Goal: Information Seeking & Learning: Learn about a topic

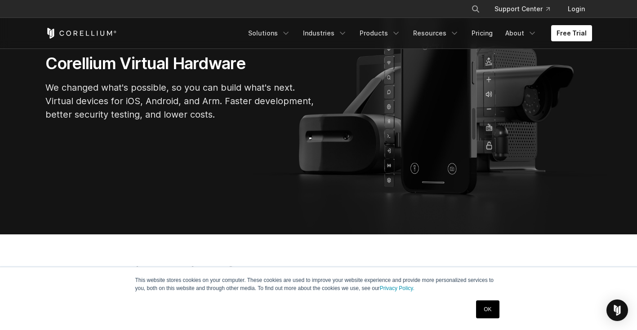
scroll to position [126, 0]
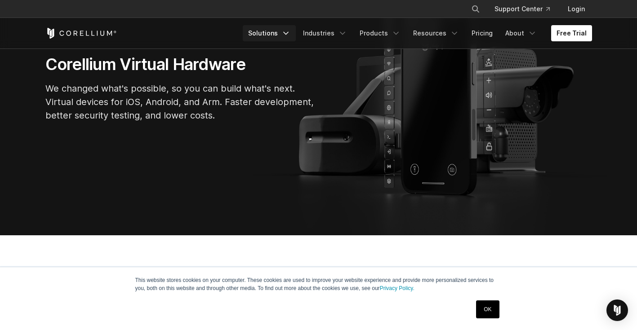
click at [288, 35] on link "Solutions" at bounding box center [269, 33] width 53 height 16
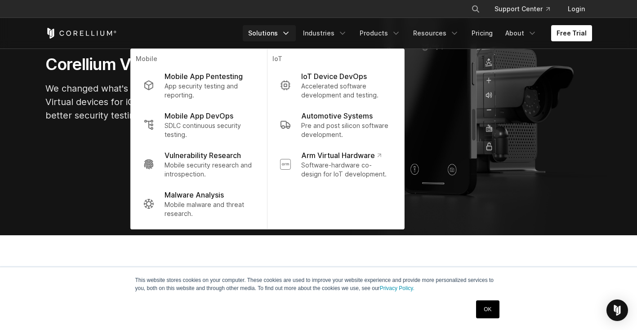
click at [606, 124] on section "Corellium Virtual Hardware We changed what's possible, so you can build what's …" at bounding box center [318, 91] width 637 height 287
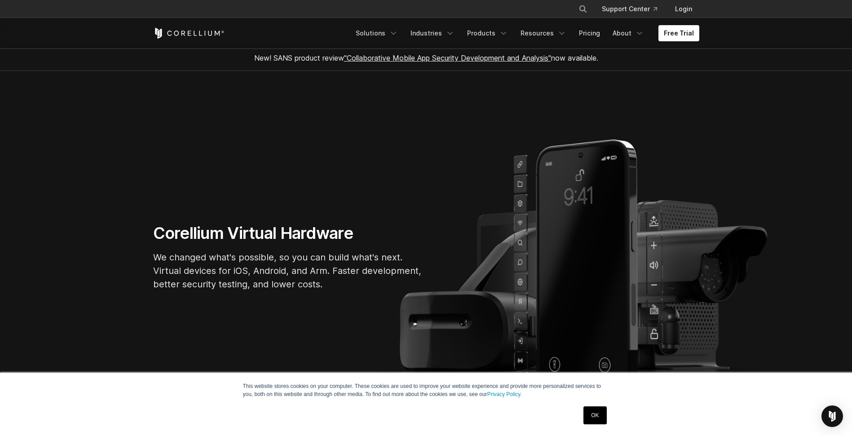
scroll to position [0, 0]
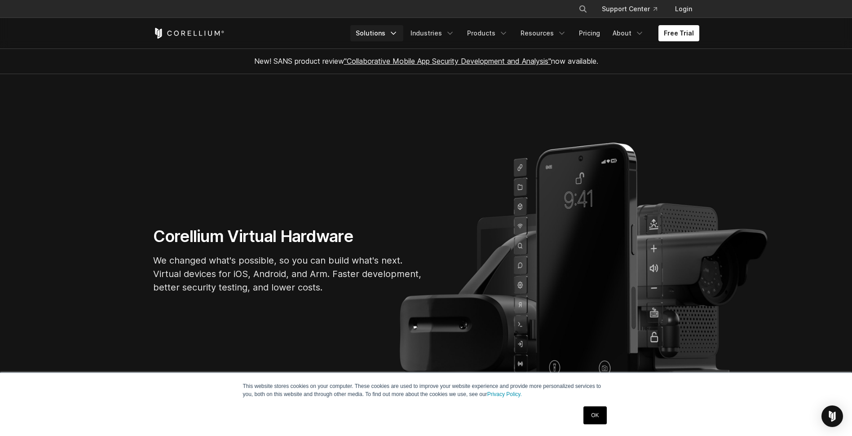
click at [391, 34] on link "Solutions" at bounding box center [377, 33] width 53 height 16
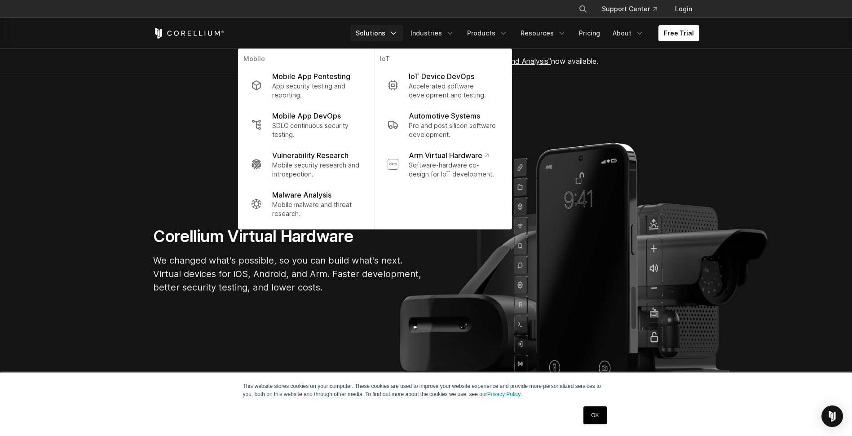
click at [593, 199] on section "Corellium Virtual Hardware We changed what's possible, so you can build what's …" at bounding box center [426, 264] width 852 height 380
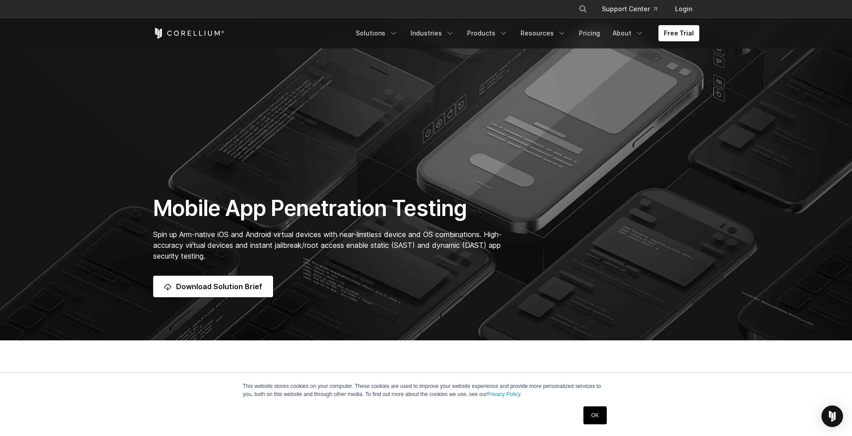
scroll to position [138, 0]
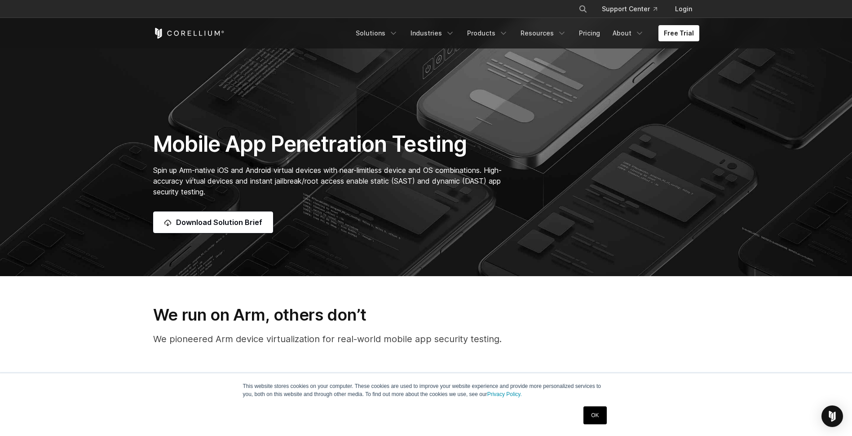
click at [601, 415] on link "OK" at bounding box center [595, 416] width 23 height 18
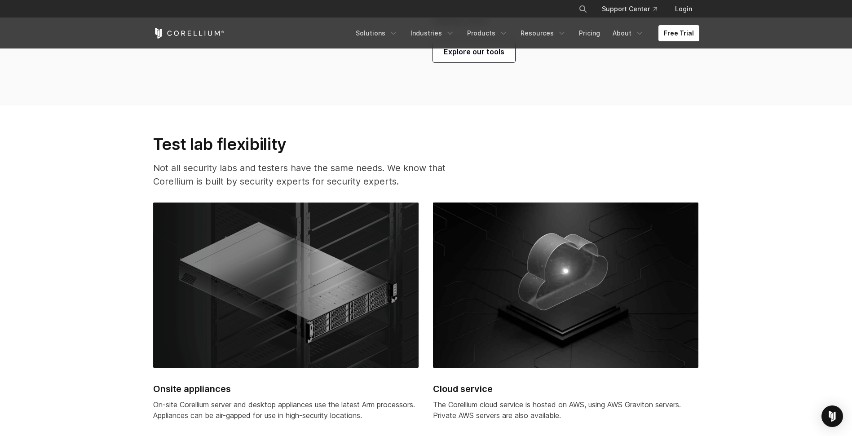
scroll to position [2223, 0]
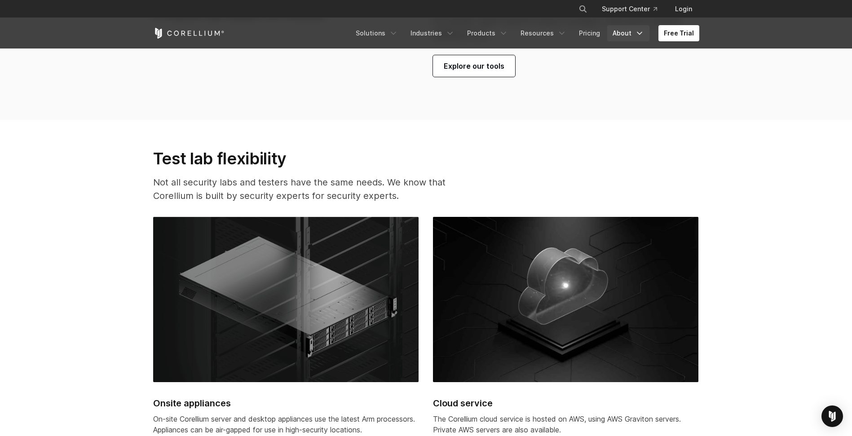
click at [626, 35] on link "About" at bounding box center [629, 33] width 42 height 16
click at [620, 109] on p "Careers" at bounding box center [611, 104] width 27 height 11
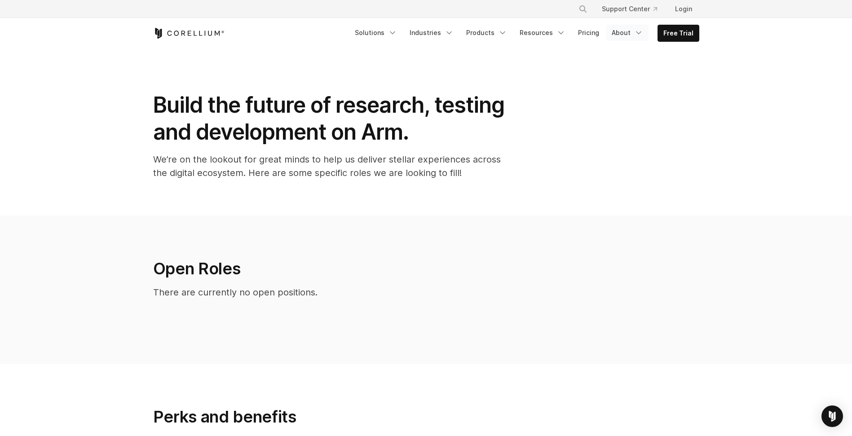
click at [627, 36] on link "About" at bounding box center [628, 33] width 42 height 16
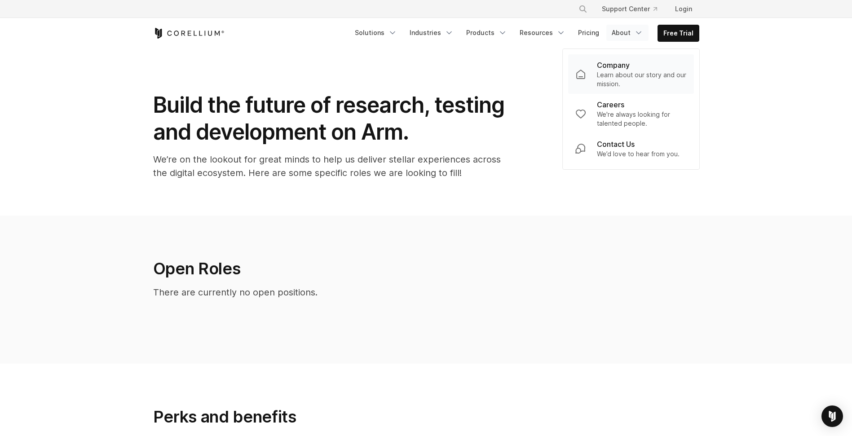
click at [608, 85] on p "Learn about our story and our mission." at bounding box center [642, 80] width 90 height 18
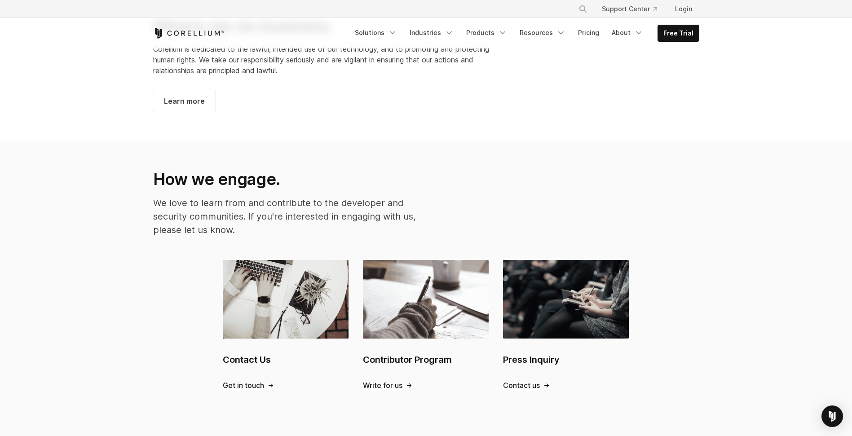
scroll to position [780, 0]
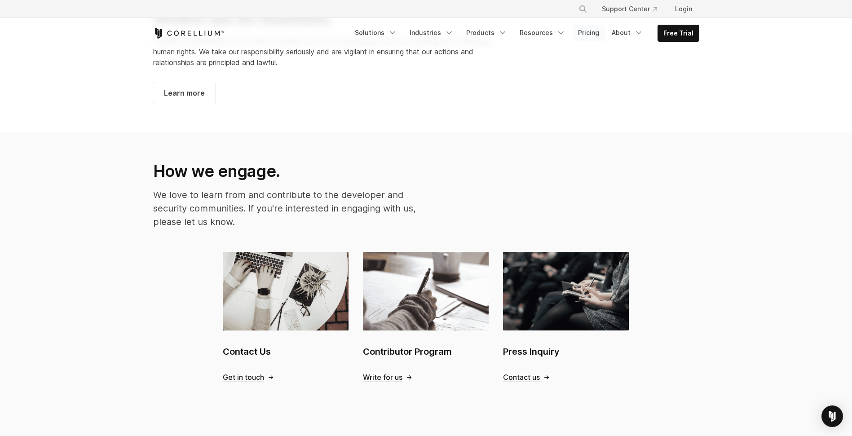
click at [601, 34] on link "Pricing" at bounding box center [589, 33] width 32 height 16
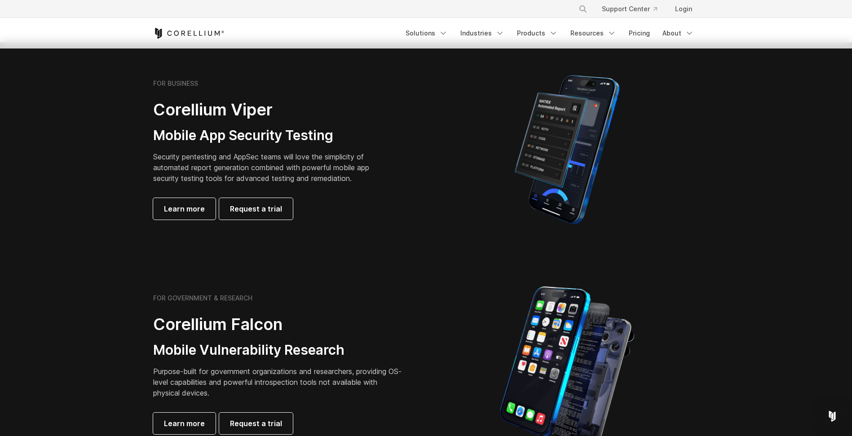
scroll to position [255, 0]
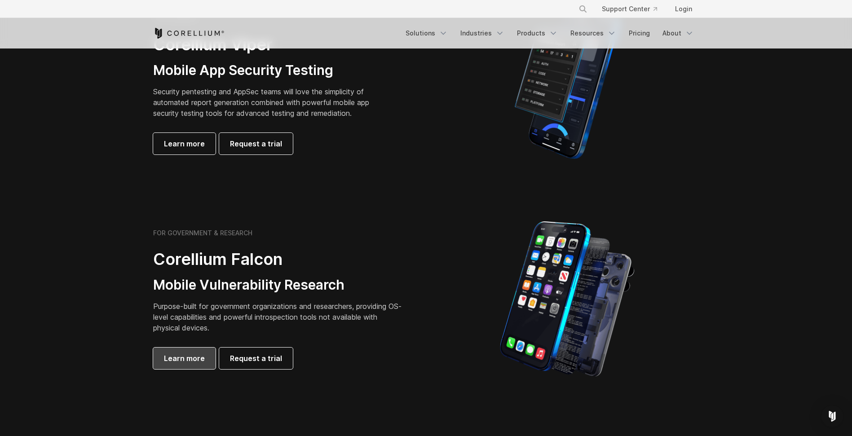
click at [196, 357] on span "Learn more" at bounding box center [184, 358] width 41 height 11
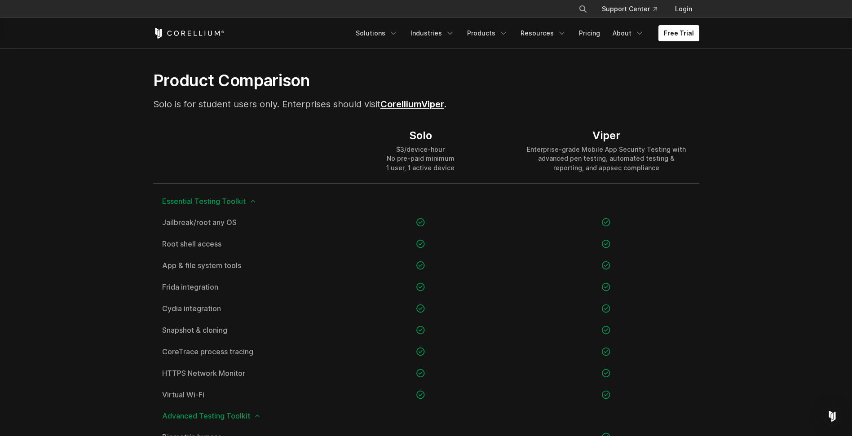
scroll to position [590, 0]
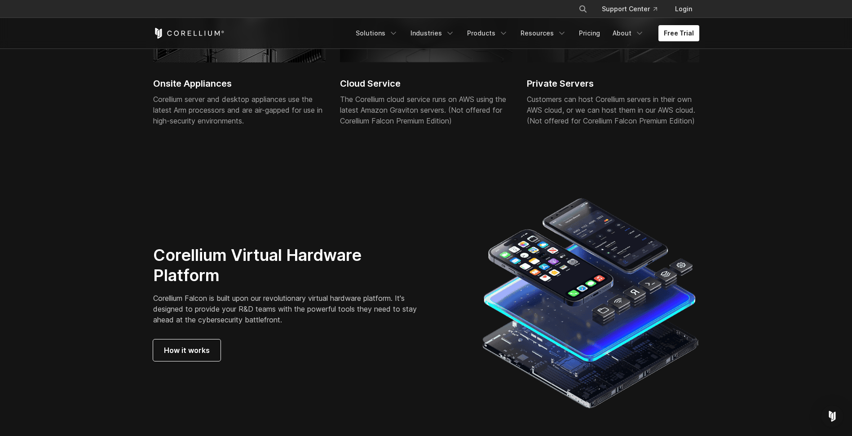
scroll to position [2353, 0]
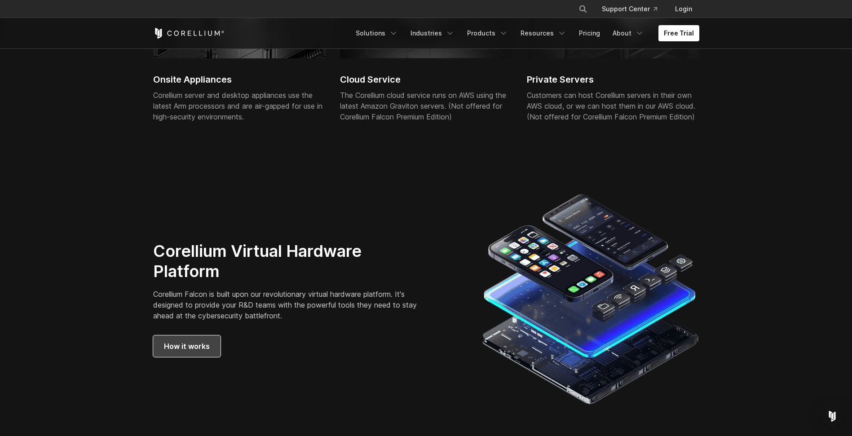
click at [213, 351] on link "How it works" at bounding box center [186, 347] width 67 height 22
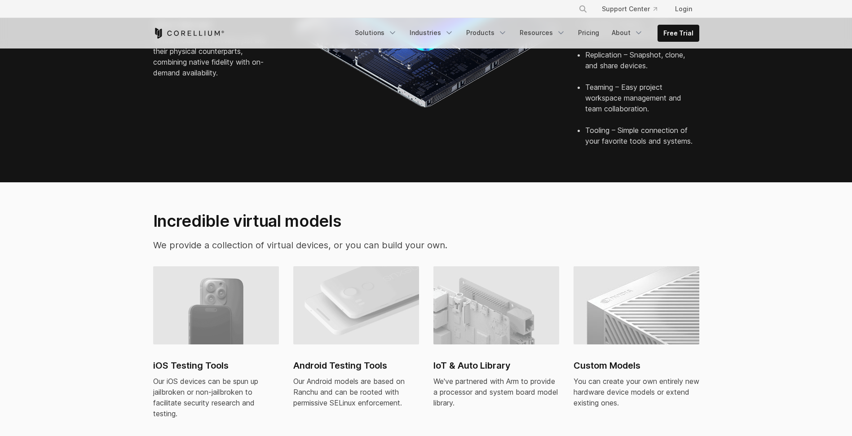
scroll to position [546, 0]
